Goal: Information Seeking & Learning: Learn about a topic

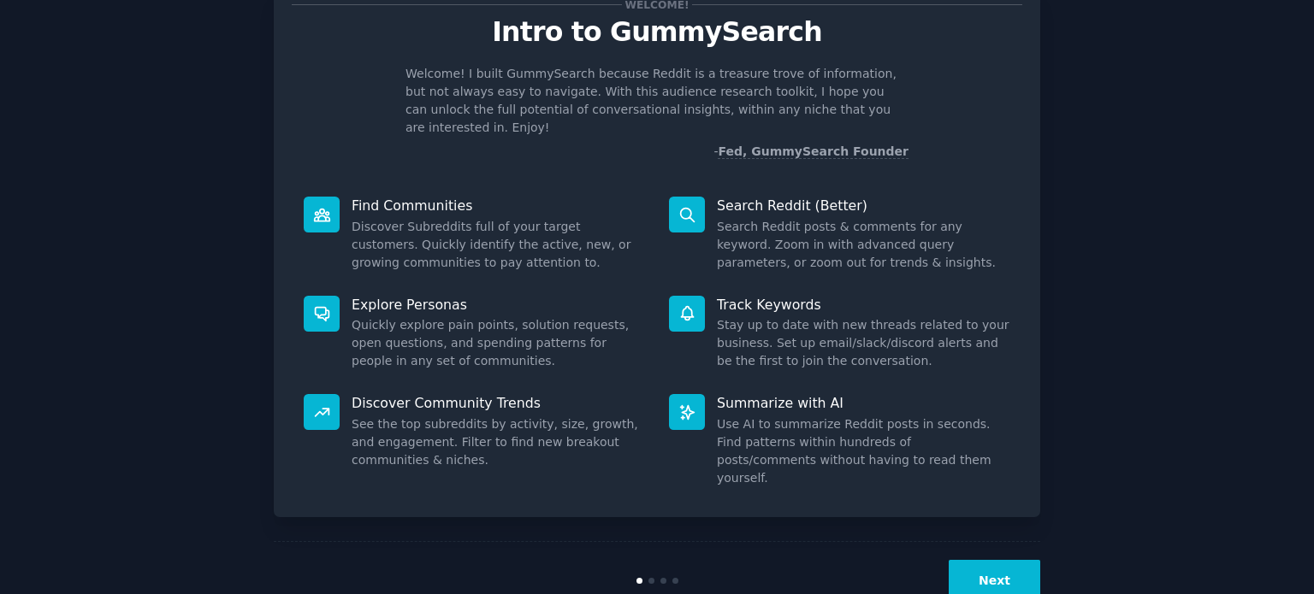
scroll to position [74, 0]
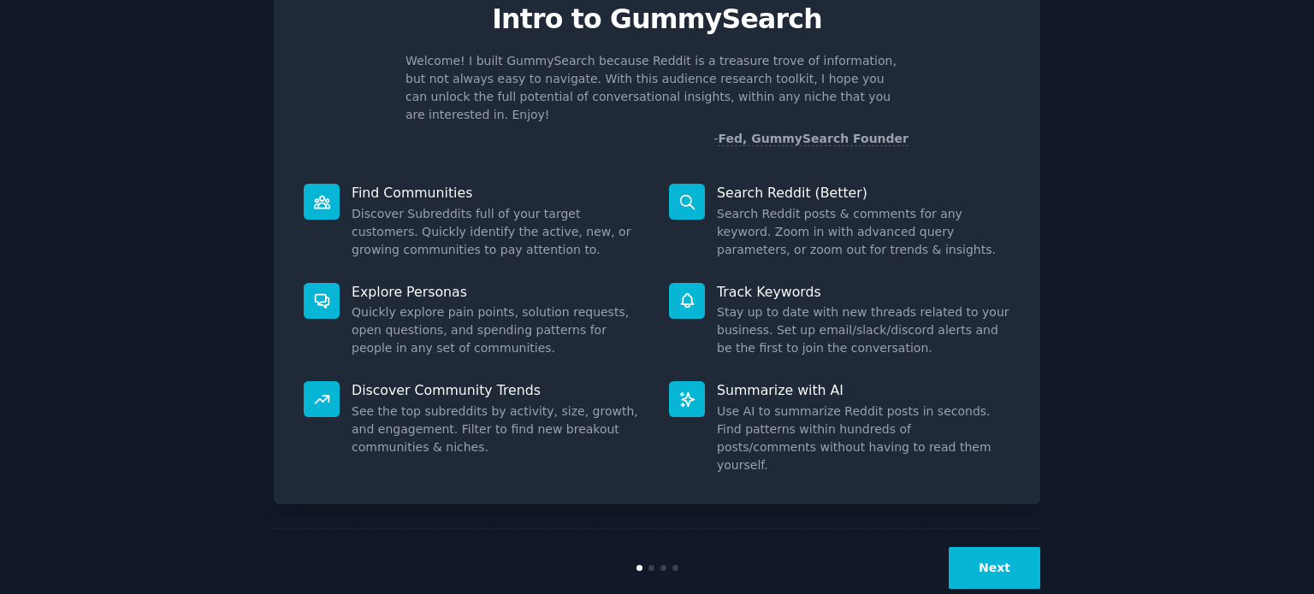
click at [1002, 547] on button "Next" at bounding box center [995, 568] width 92 height 42
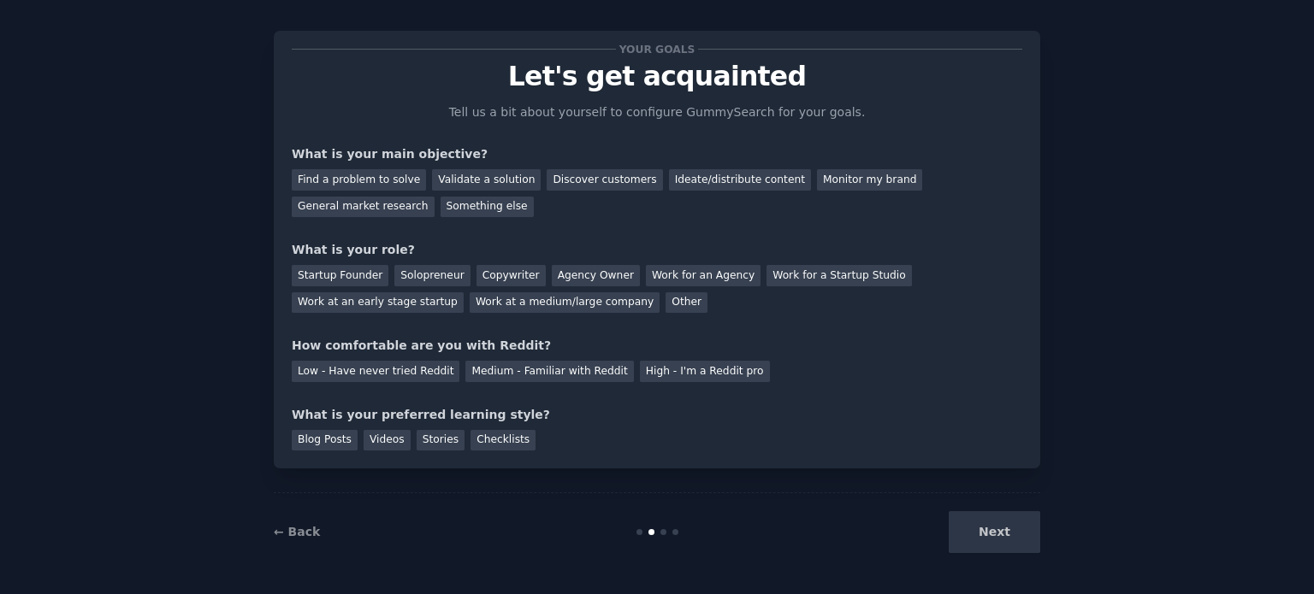
click at [978, 526] on div "Next" at bounding box center [912, 532] width 256 height 42
click at [334, 180] on div "Find a problem to solve" at bounding box center [359, 179] width 134 height 21
click at [470, 177] on div "Validate a solution" at bounding box center [486, 179] width 109 height 21
click at [554, 177] on div "Discover customers" at bounding box center [604, 179] width 115 height 21
click at [552, 275] on div "Agency Owner" at bounding box center [596, 275] width 88 height 21
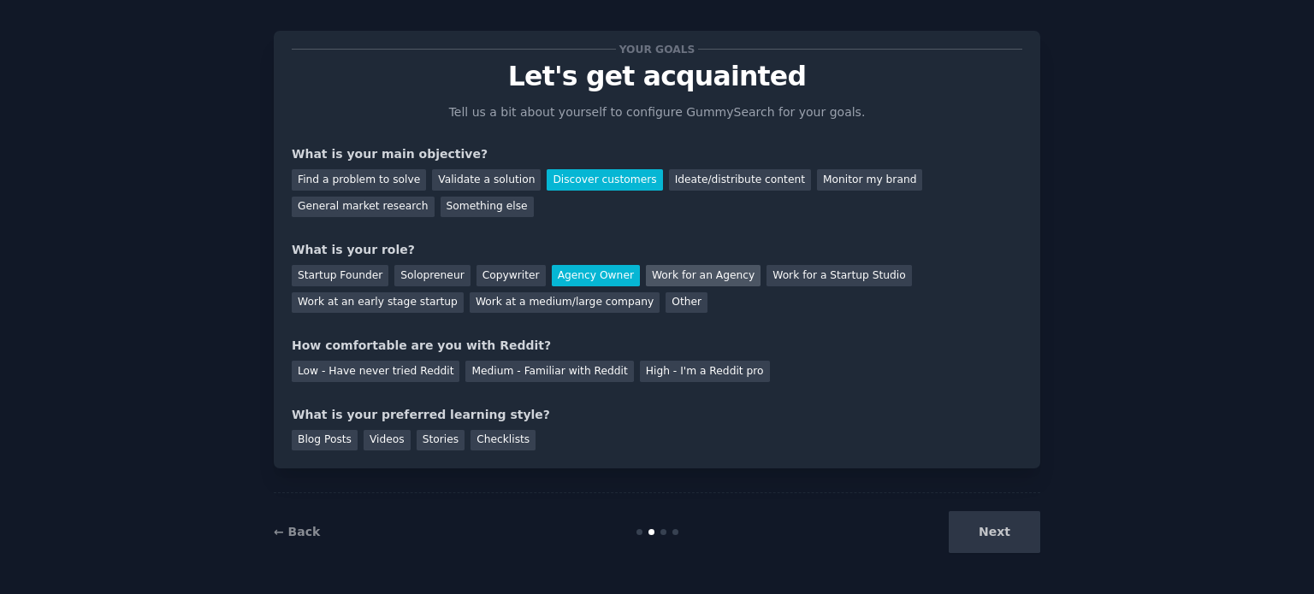
click at [653, 270] on div "Work for an Agency" at bounding box center [703, 275] width 115 height 21
click at [395, 375] on div "Low - Have never tried Reddit" at bounding box center [376, 371] width 168 height 21
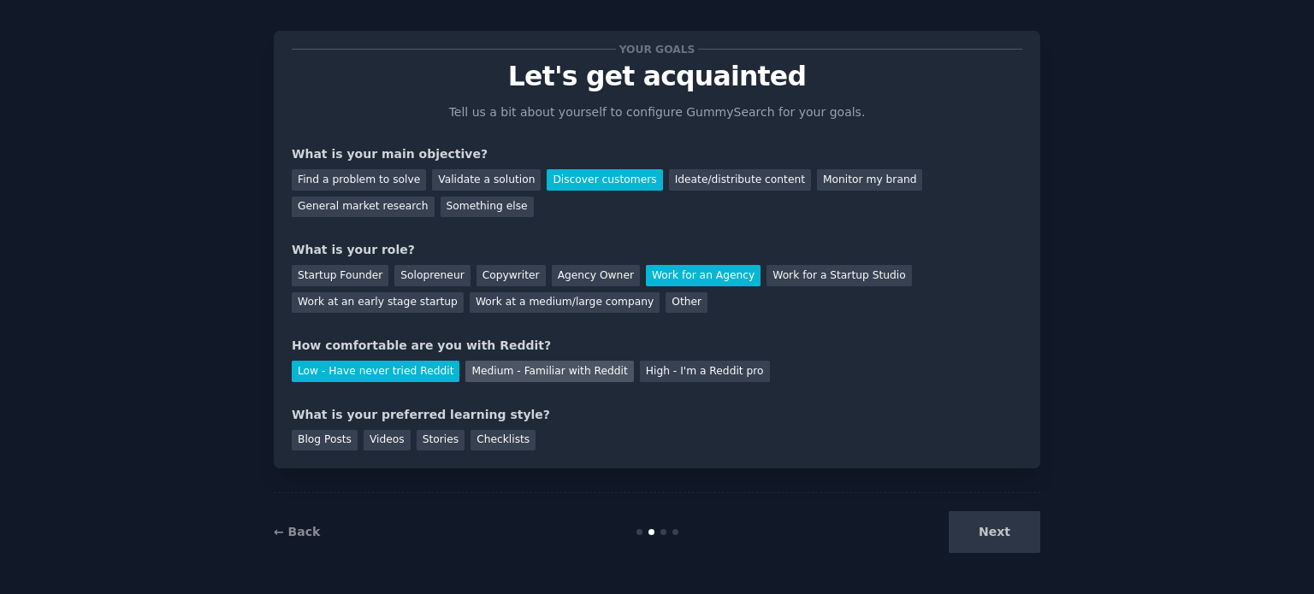
click at [480, 372] on div "Medium - Familiar with Reddit" at bounding box center [549, 371] width 168 height 21
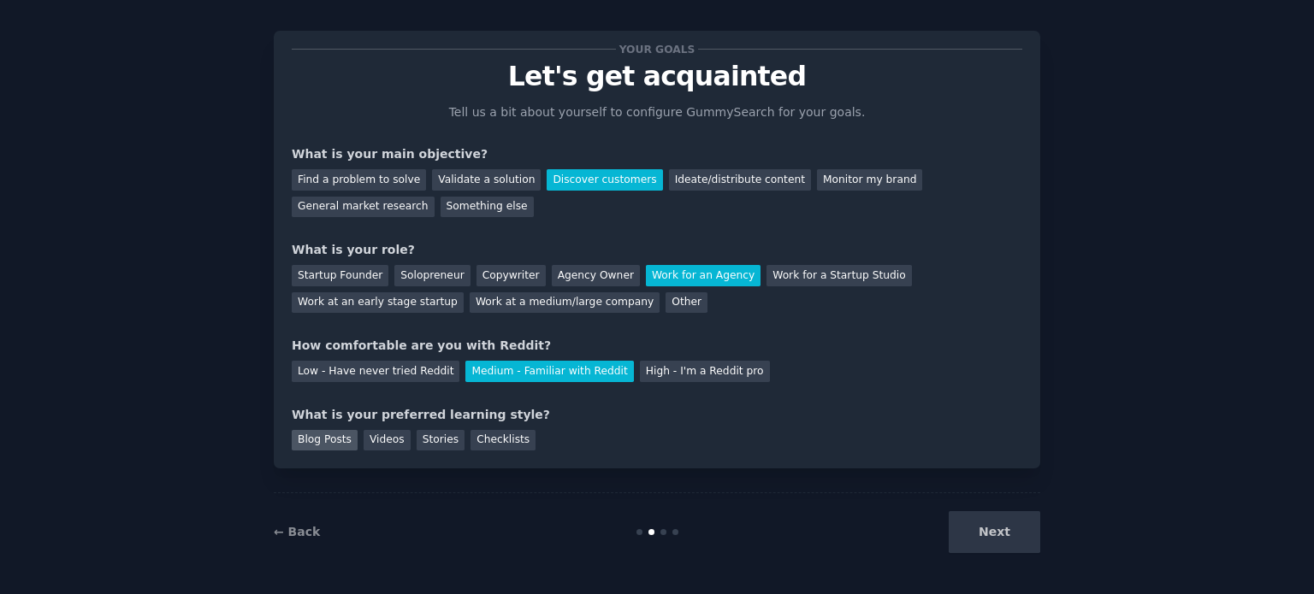
click at [330, 440] on div "Blog Posts" at bounding box center [325, 440] width 66 height 21
click at [996, 533] on button "Next" at bounding box center [995, 532] width 92 height 42
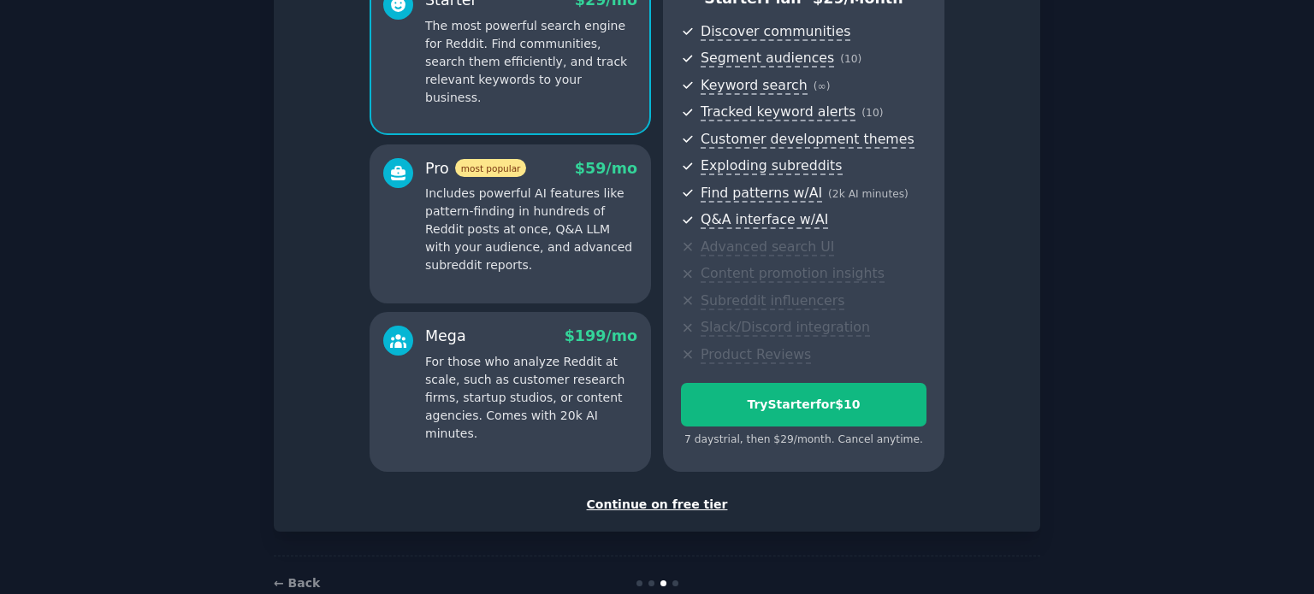
scroll to position [181, 0]
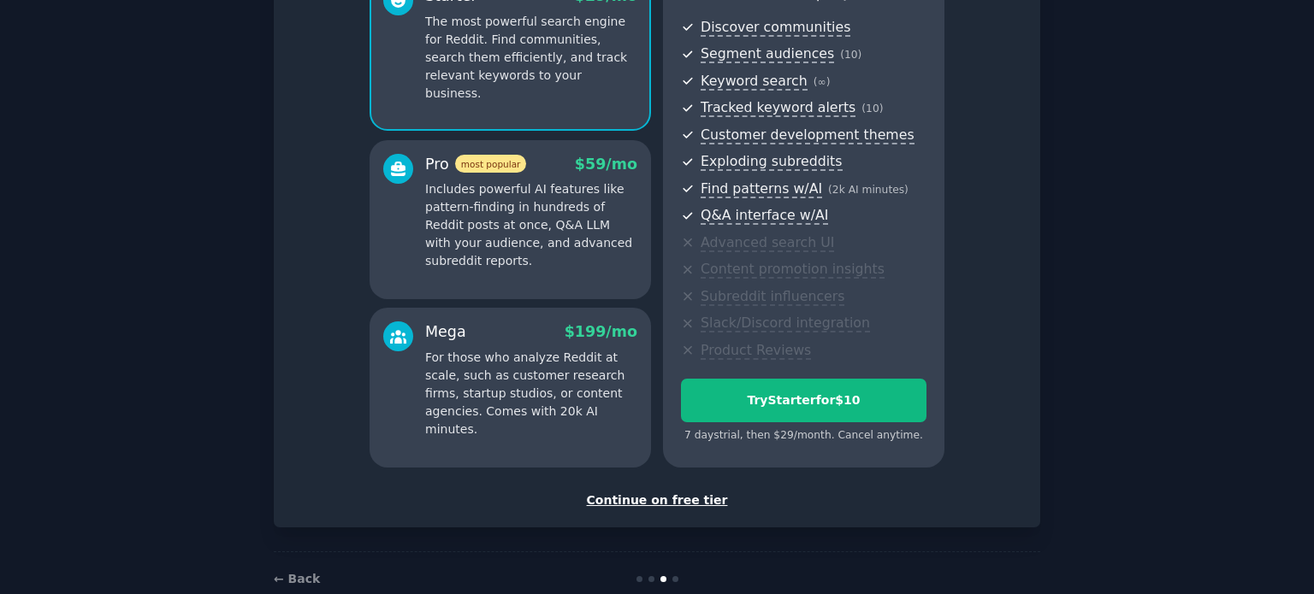
click at [676, 505] on div "Continue on free tier" at bounding box center [657, 501] width 730 height 18
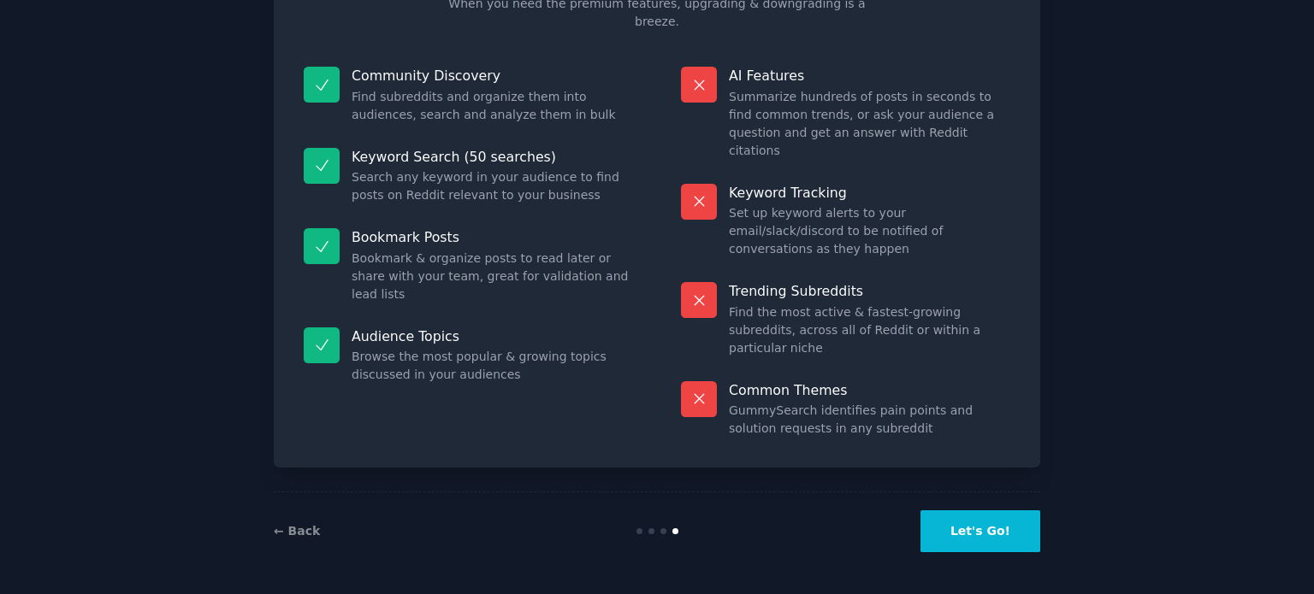
scroll to position [71, 0]
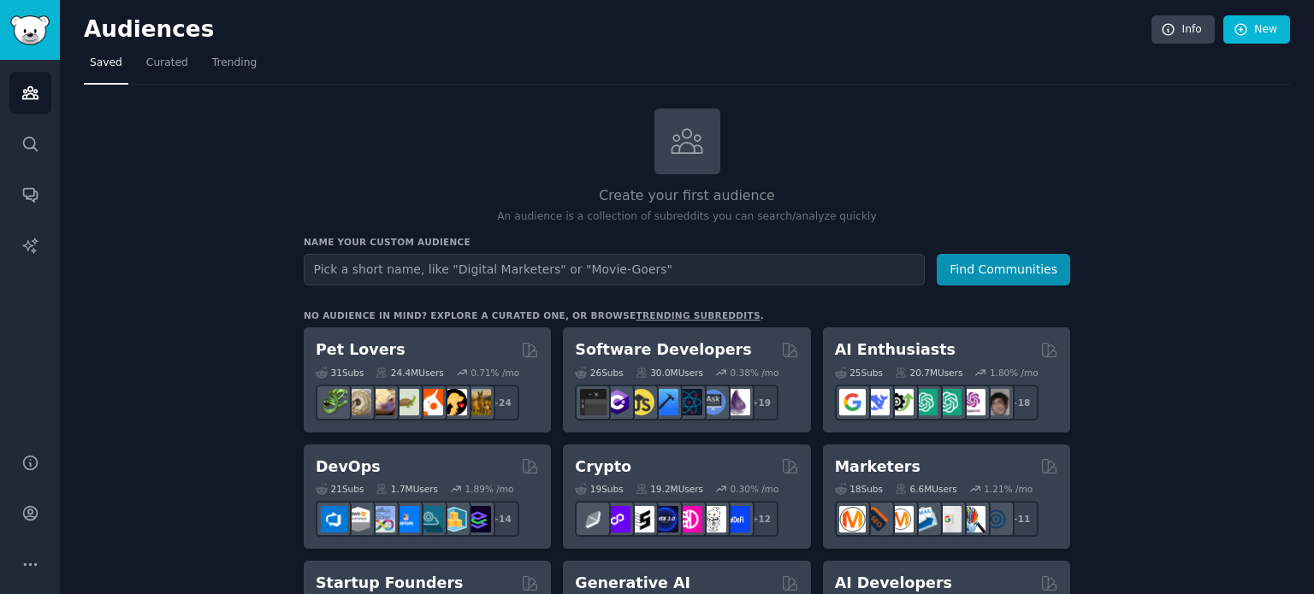
click at [544, 273] on input "text" at bounding box center [614, 270] width 621 height 32
type input "laundry"
click at [937, 254] on button "Find Communities" at bounding box center [1003, 270] width 133 height 32
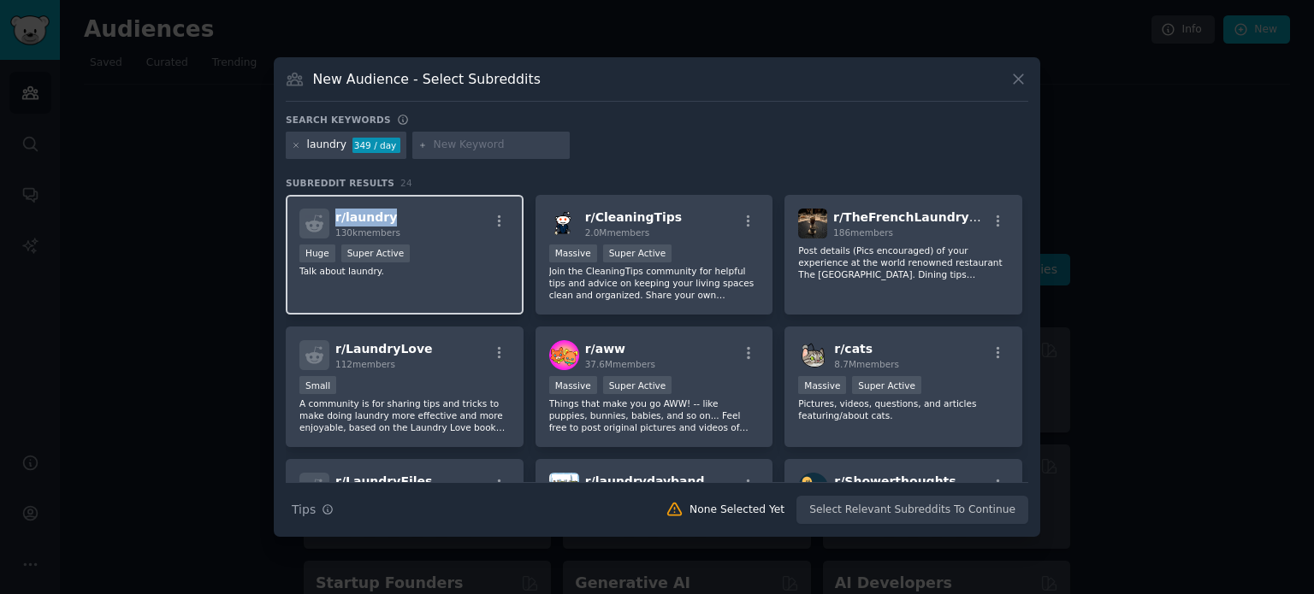
drag, startPoint x: 390, startPoint y: 215, endPoint x: 325, endPoint y: 222, distance: 65.4
click at [325, 222] on div "r/ laundry 130k members" at bounding box center [404, 224] width 210 height 30
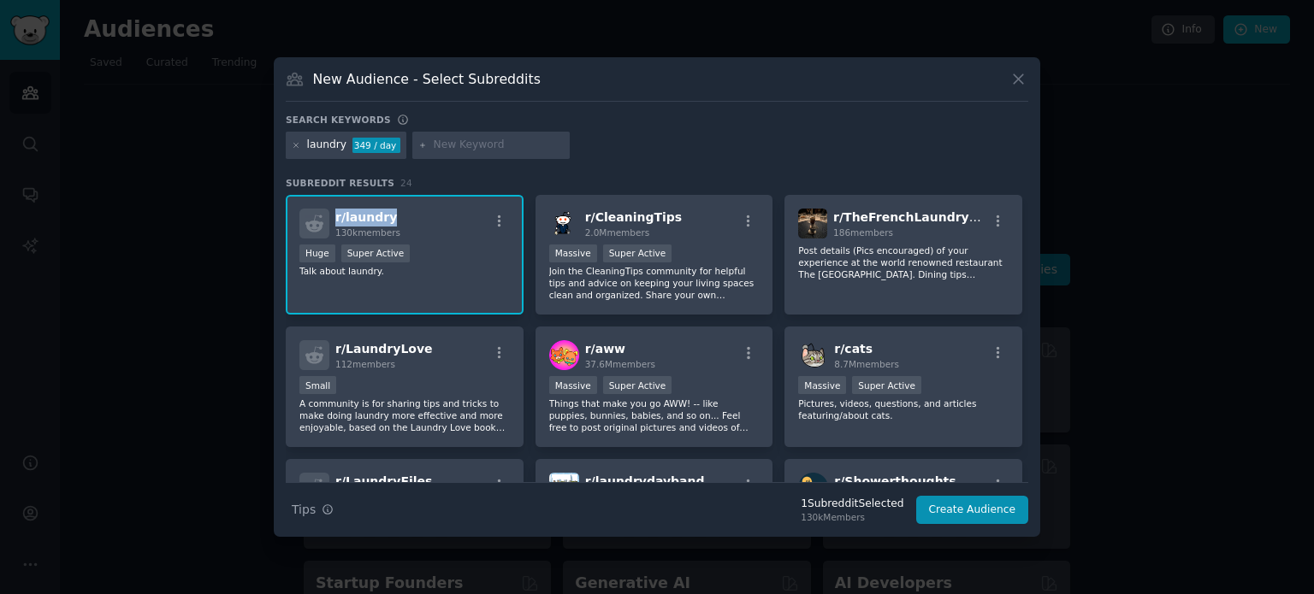
copy span "r/ laundry"
click at [783, 100] on div "New Audience - Select Subreddits" at bounding box center [657, 85] width 742 height 33
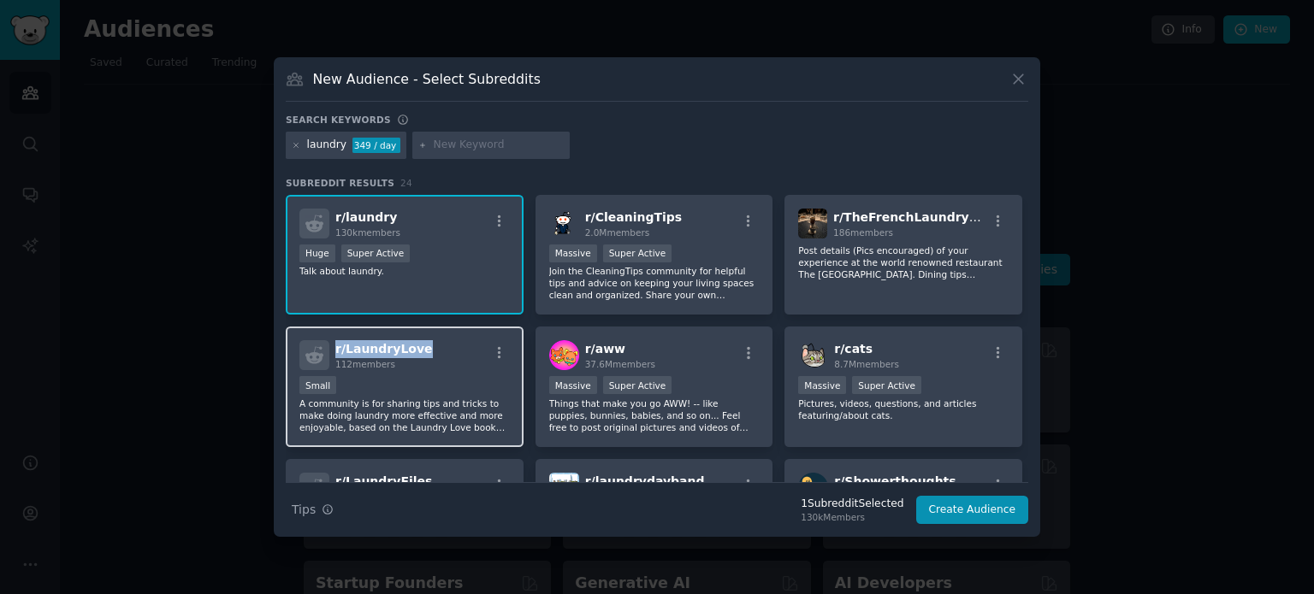
drag, startPoint x: 422, startPoint y: 341, endPoint x: 332, endPoint y: 352, distance: 90.5
click at [332, 352] on div "r/ LaundryLove 112 members" at bounding box center [404, 355] width 210 height 30
copy span "r/ LaundryLove"
click at [896, 142] on div "laundry 349 / day" at bounding box center [657, 148] width 742 height 33
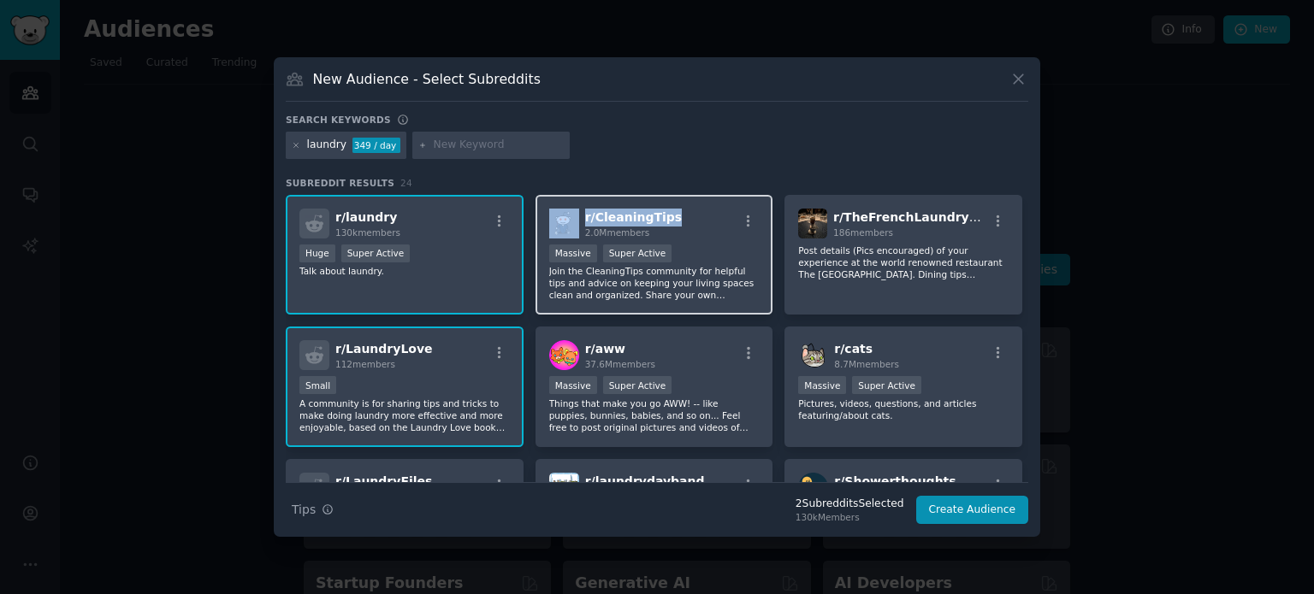
drag, startPoint x: 649, startPoint y: 210, endPoint x: 571, endPoint y: 218, distance: 78.3
click at [571, 218] on div "r/ CleaningTips 2.0M members" at bounding box center [654, 224] width 210 height 30
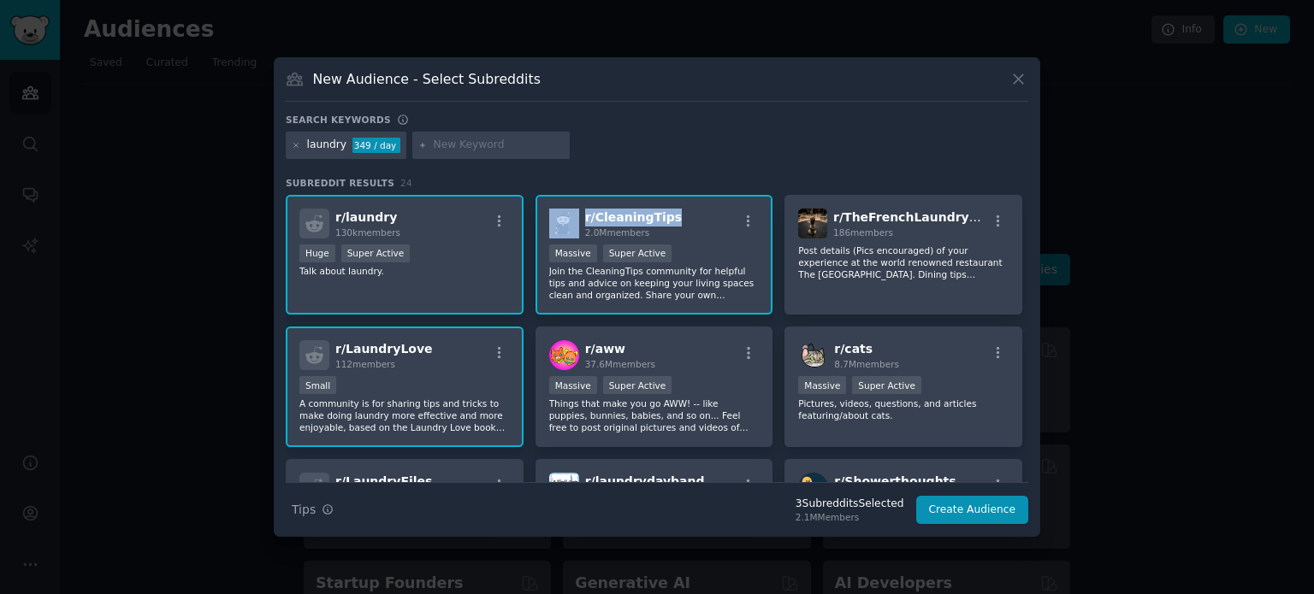
copy div "r/ CleaningTips"
click at [877, 145] on div "laundry 349 / day" at bounding box center [657, 148] width 742 height 33
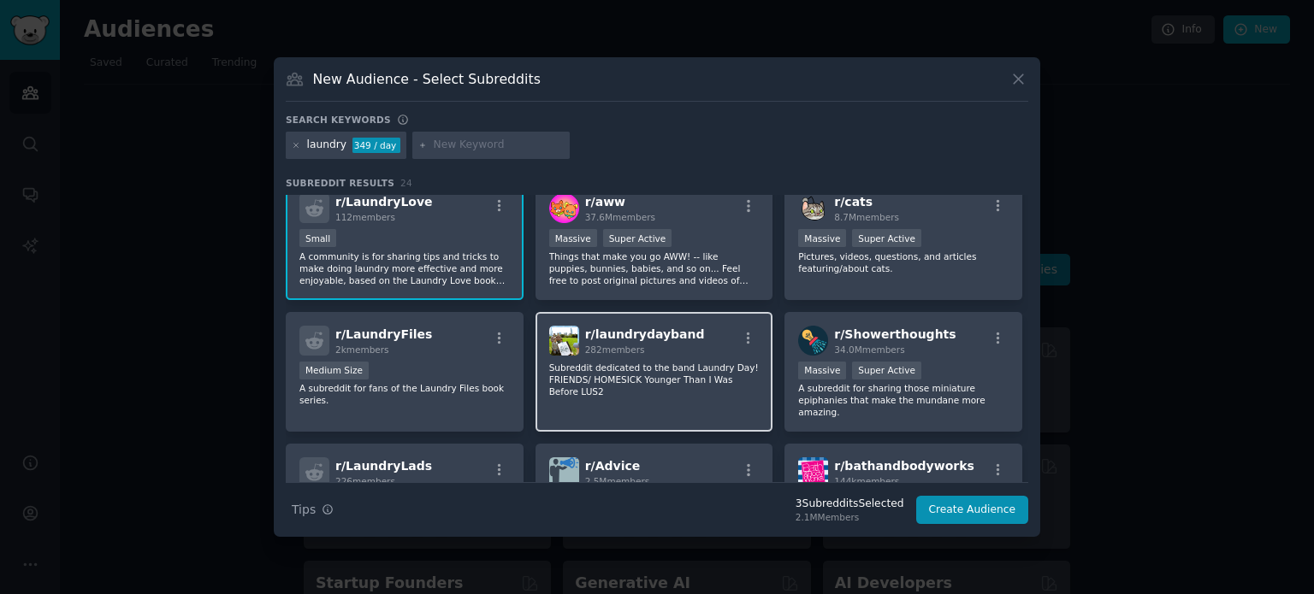
scroll to position [158, 0]
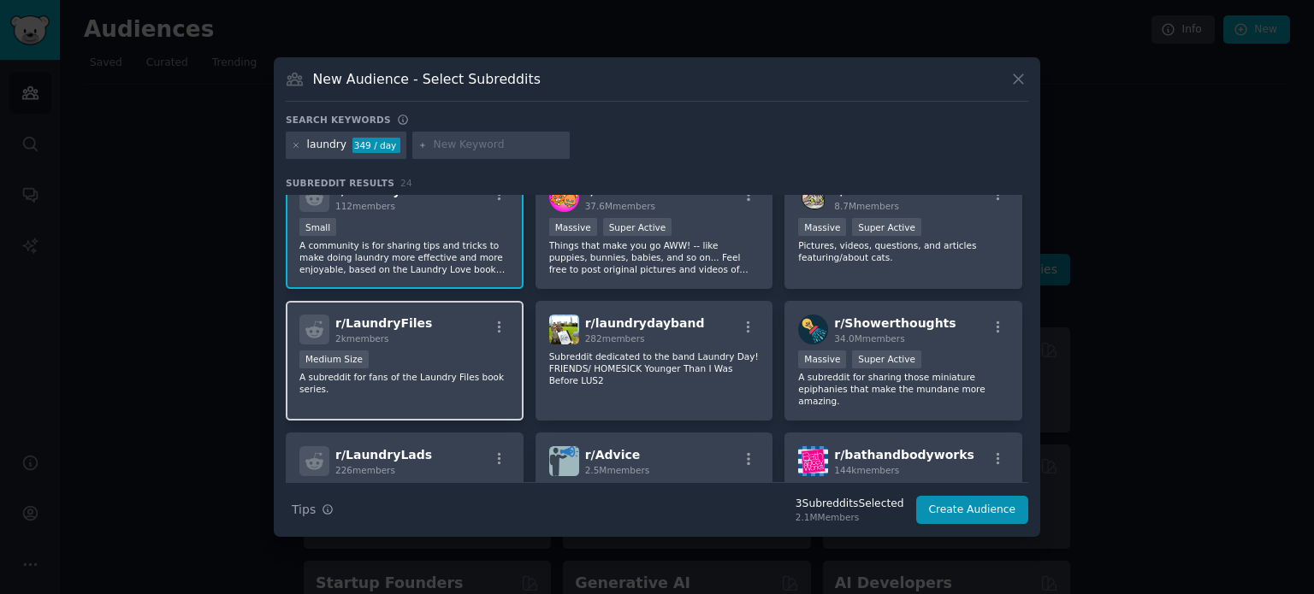
drag, startPoint x: 438, startPoint y: 328, endPoint x: 334, endPoint y: 332, distance: 104.4
click at [334, 332] on div "r/ LaundryFiles 2k members" at bounding box center [404, 330] width 210 height 30
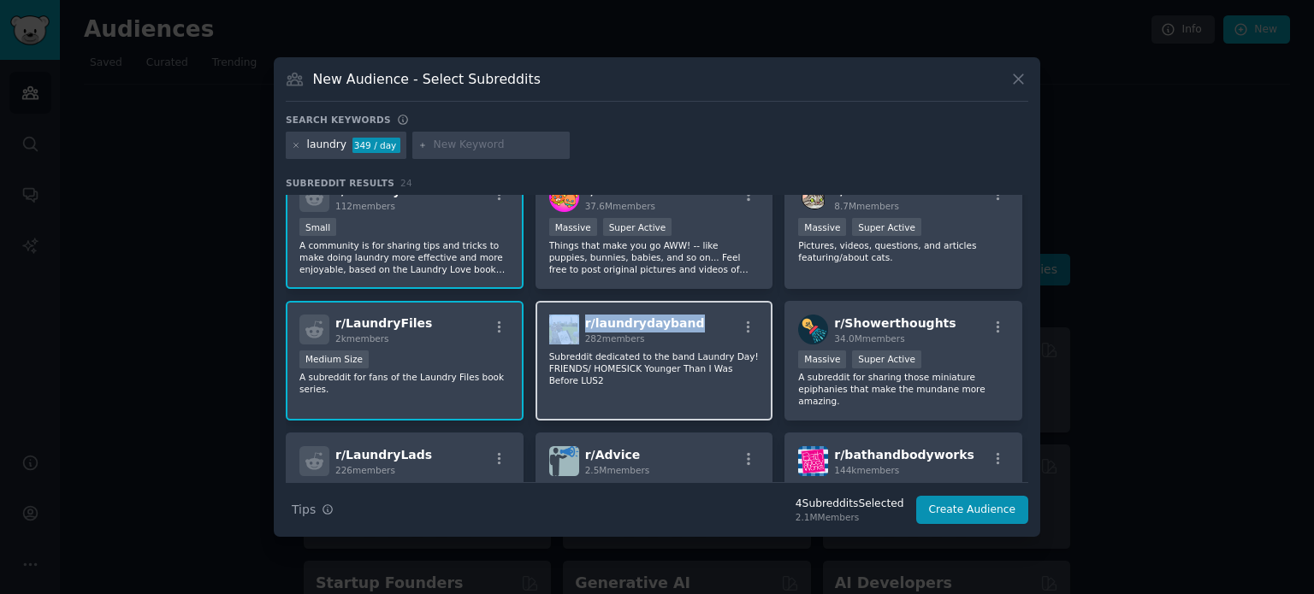
drag, startPoint x: 649, startPoint y: 321, endPoint x: 579, endPoint y: 326, distance: 70.3
click at [579, 326] on div "r/ laundrydayband 282 members" at bounding box center [654, 330] width 210 height 30
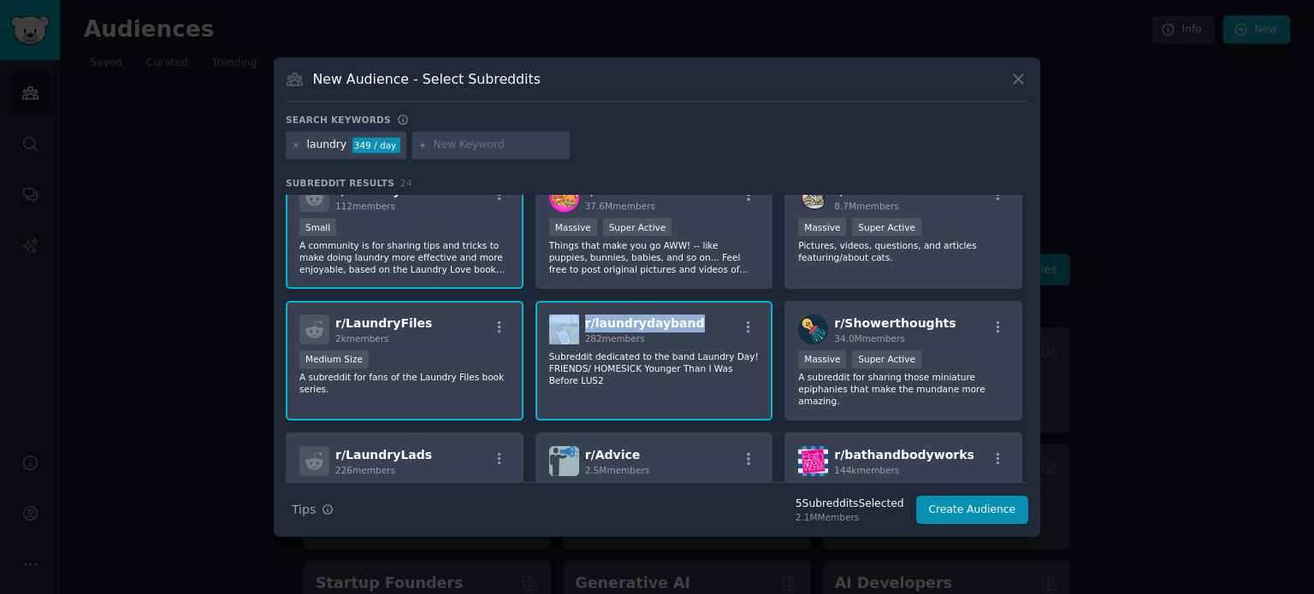
copy div "r/ laundrydayband"
click at [799, 126] on div "Search keywords" at bounding box center [657, 123] width 742 height 18
drag, startPoint x: 424, startPoint y: 316, endPoint x: 334, endPoint y: 323, distance: 90.1
click at [334, 323] on div "r/ LaundryFiles 2k members" at bounding box center [404, 330] width 210 height 30
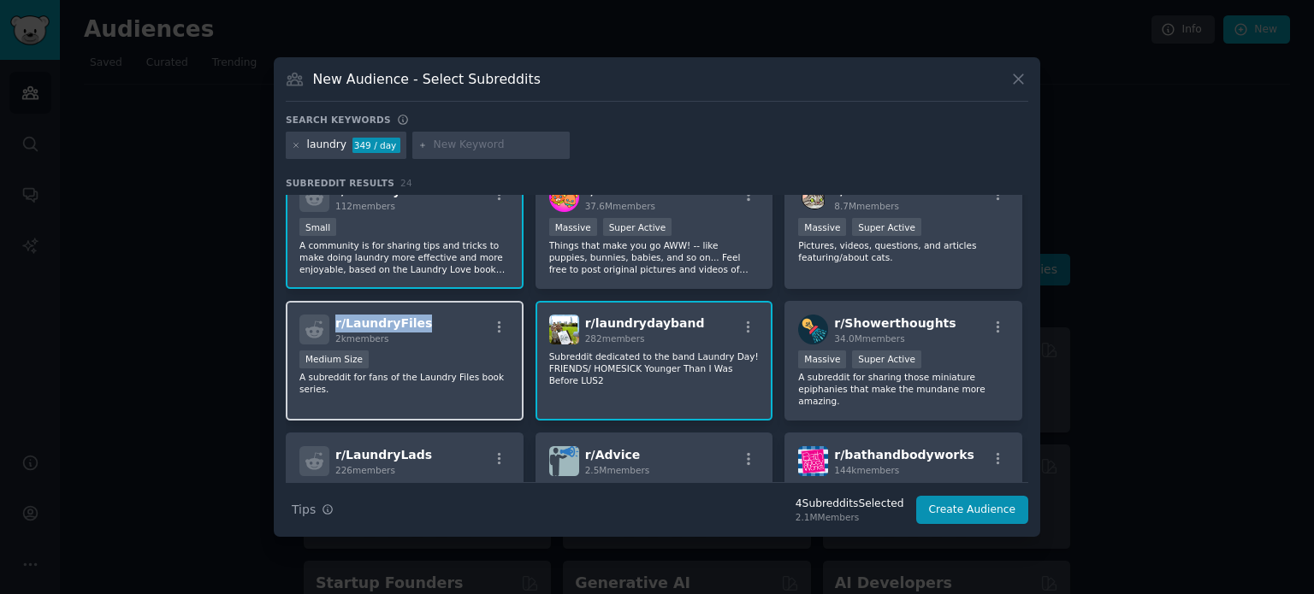
copy span "r/ LaundryFiles"
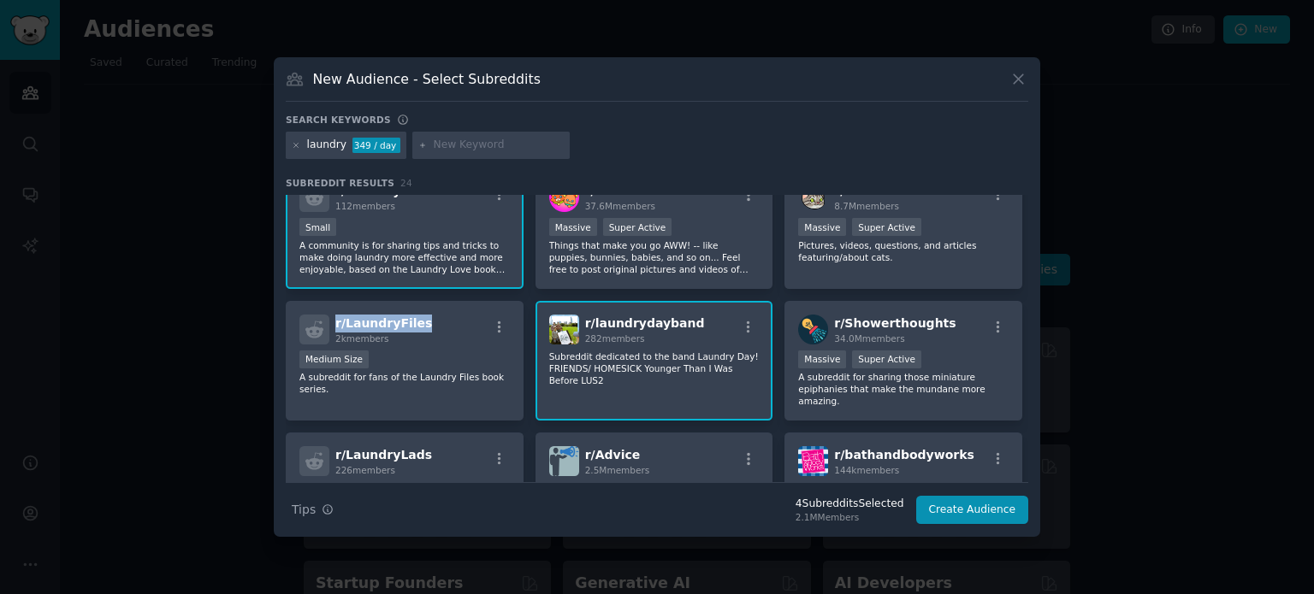
click at [819, 140] on div "laundry 349 / day" at bounding box center [657, 148] width 742 height 33
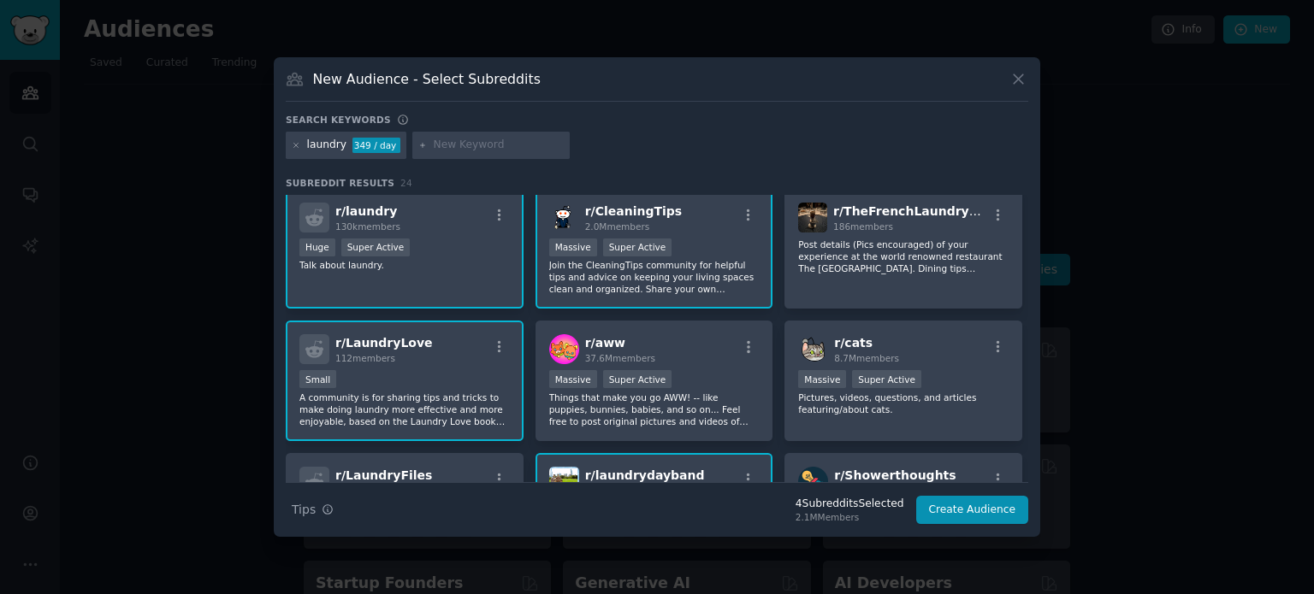
scroll to position [0, 0]
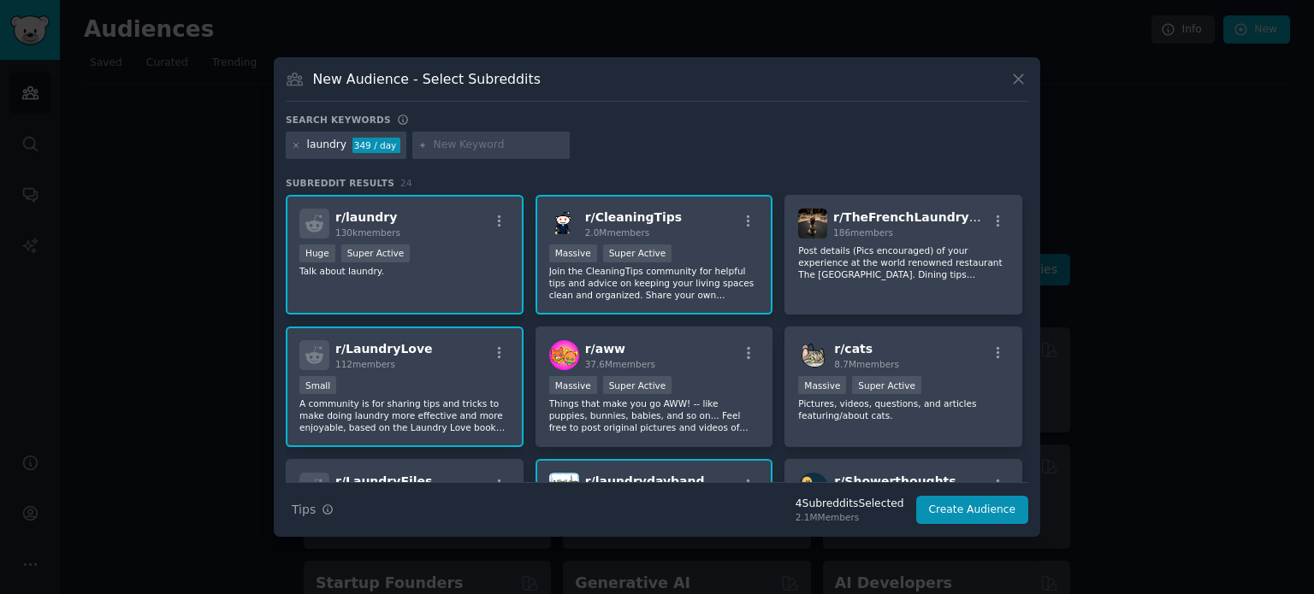
drag, startPoint x: 819, startPoint y: 116, endPoint x: 819, endPoint y: 177, distance: 60.7
click at [819, 116] on div "Search keywords" at bounding box center [657, 123] width 742 height 18
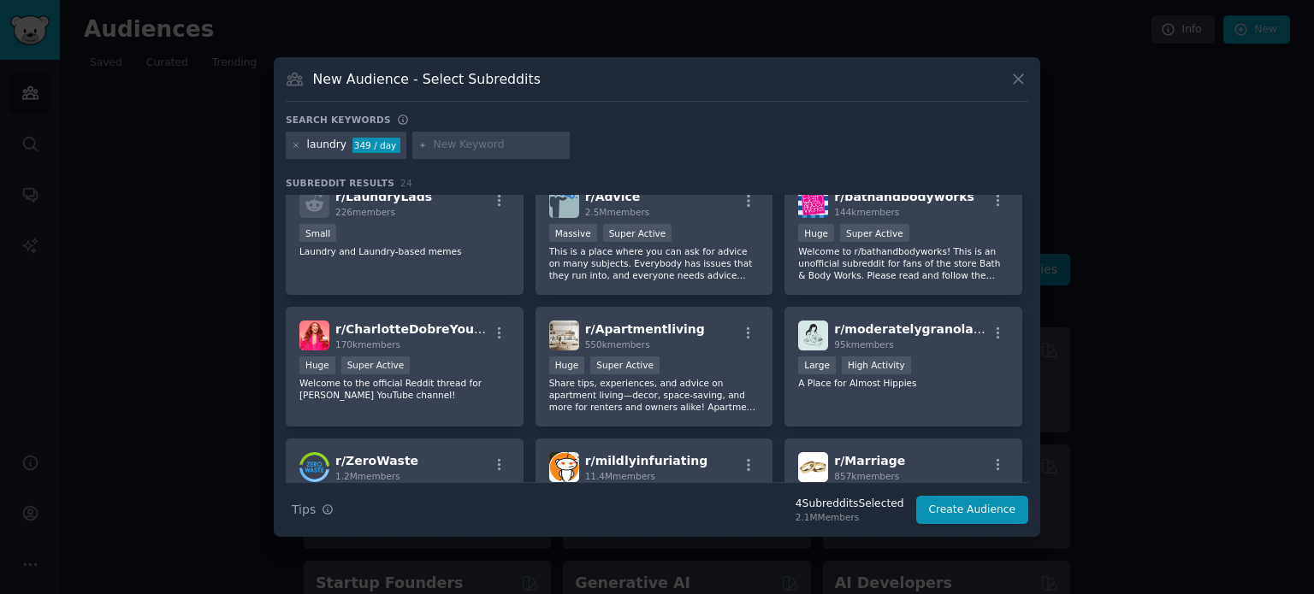
scroll to position [79, 0]
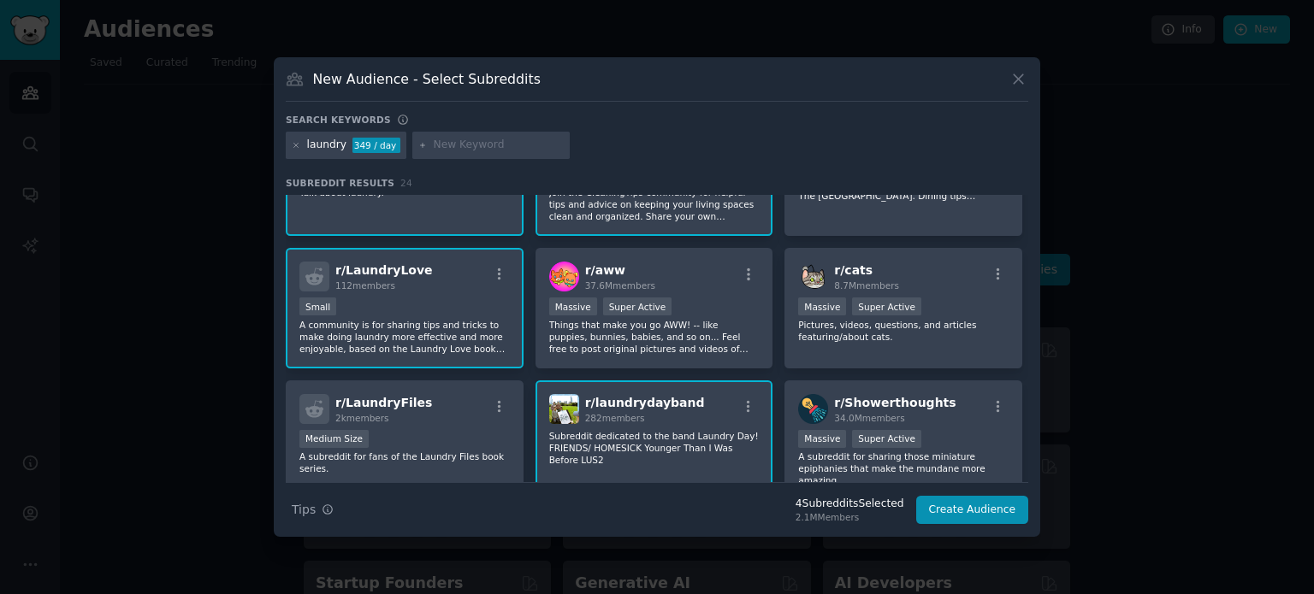
click at [842, 90] on div "New Audience - Select Subreddits" at bounding box center [657, 85] width 742 height 33
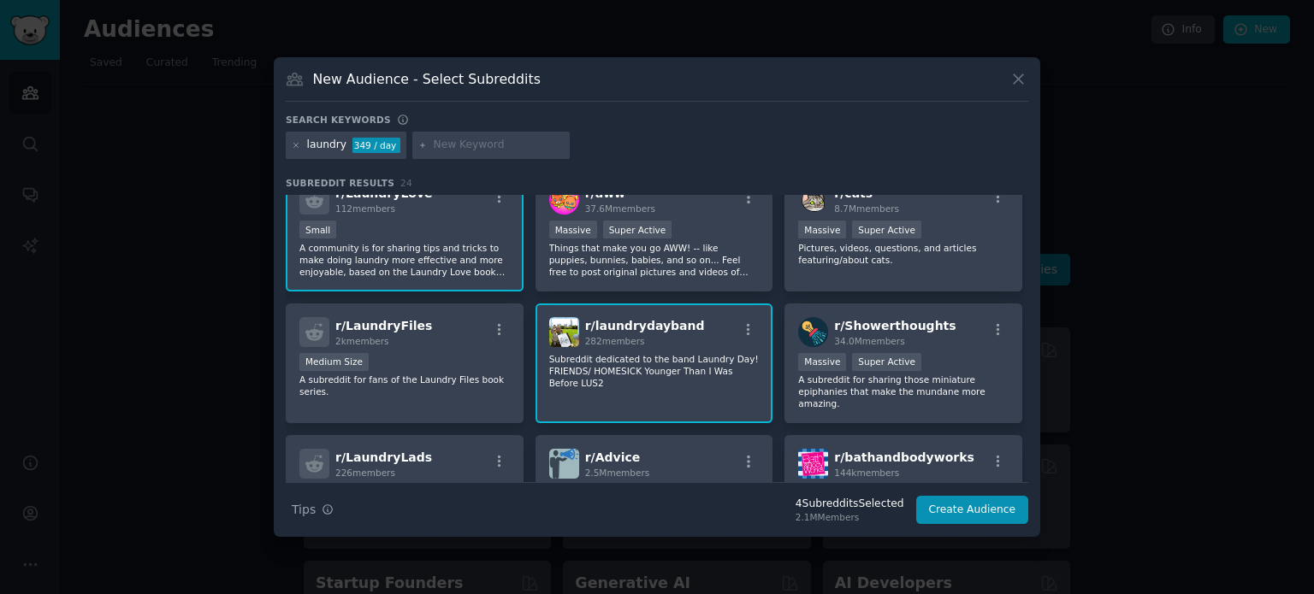
scroll to position [0, 0]
